Goal: Check status: Check status

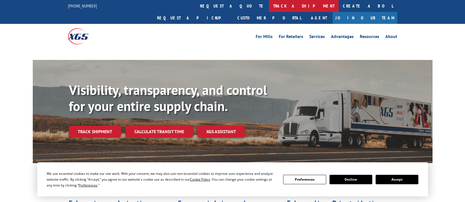
click at [269, 5] on link "track a shipment" at bounding box center [304, 6] width 70 height 12
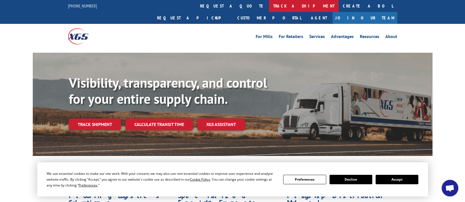
click at [269, 5] on link "track a shipment" at bounding box center [304, 6] width 70 height 12
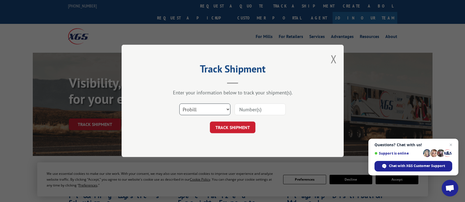
click at [196, 112] on select "Select category... Probill BOL PO" at bounding box center [204, 110] width 51 height 12
select select "po"
click at [179, 104] on select "Select category... Probill BOL PO" at bounding box center [204, 110] width 51 height 12
click at [247, 110] on input at bounding box center [259, 110] width 51 height 12
paste input "01526696"
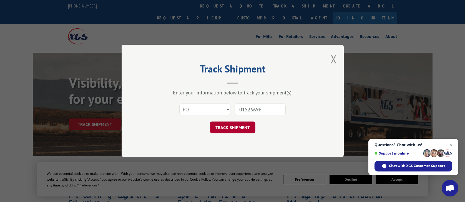
type input "01526696"
click at [232, 130] on button "TRACK SHIPMENT" at bounding box center [233, 128] width 46 height 12
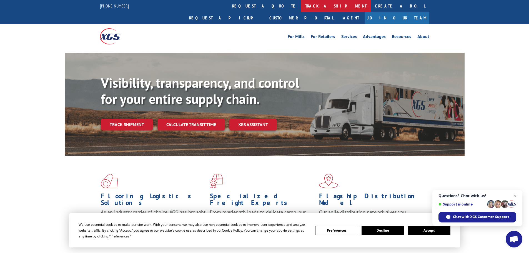
click at [301, 8] on link "track a shipment" at bounding box center [336, 6] width 70 height 12
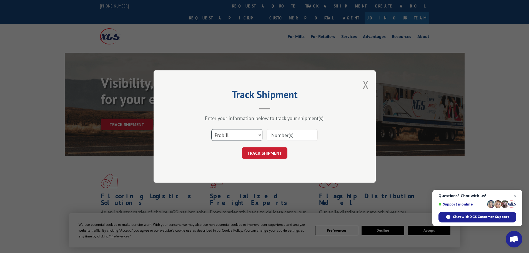
click at [217, 135] on select "Select category... Probill BOL PO" at bounding box center [236, 135] width 51 height 12
select select "po"
click at [211, 129] on select "Select category... Probill BOL PO" at bounding box center [236, 135] width 51 height 12
click at [275, 132] on input at bounding box center [291, 135] width 51 height 12
paste input "https://order-up.service.homedepot.com/order-view/view/H2201-310537#:~:text=PO%…"
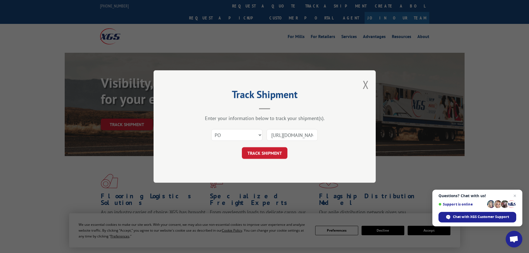
scroll to position [0, 199]
drag, startPoint x: 314, startPoint y: 135, endPoint x: 295, endPoint y: 134, distance: 19.4
click at [295, 134] on input "https://order-up.service.homedepot.com/order-view/view/H2201-310537#:~:text=PO%…" at bounding box center [291, 135] width 51 height 12
drag, startPoint x: 314, startPoint y: 136, endPoint x: 280, endPoint y: 136, distance: 34.4
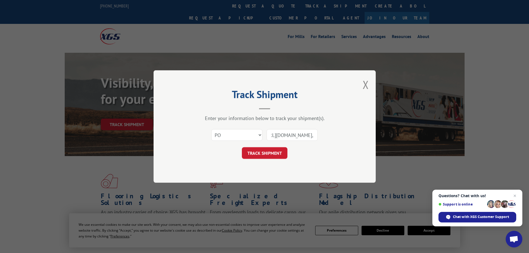
click at [280, 136] on input "https://order-up.service.homedepot.com/order-view/view/H2201-310537#:~:text=PO%…" at bounding box center [291, 135] width 51 height 12
type input "https://order-up.service.homedepot.com/order-view/view/H2201-310537#:~:text=PO%…"
drag, startPoint x: 316, startPoint y: 136, endPoint x: 222, endPoint y: 142, distance: 94.0
click at [222, 142] on div "Select category... Probill BOL PO https://order-up.service.homedepot.com/order-…" at bounding box center [264, 135] width 166 height 18
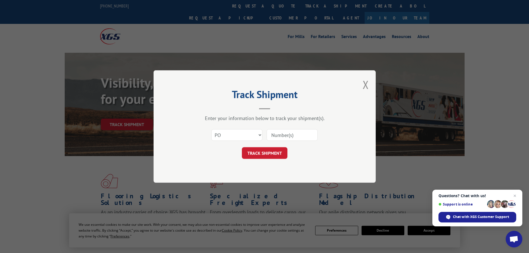
click at [276, 139] on input at bounding box center [291, 135] width 51 height 12
paste input "01526667"
type input "01526667"
click at [270, 153] on button "TRACK SHIPMENT" at bounding box center [265, 153] width 46 height 12
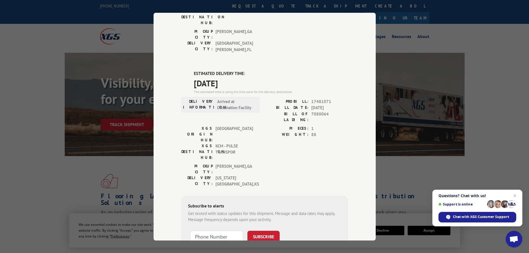
scroll to position [111, 0]
